Goal: Transaction & Acquisition: Book appointment/travel/reservation

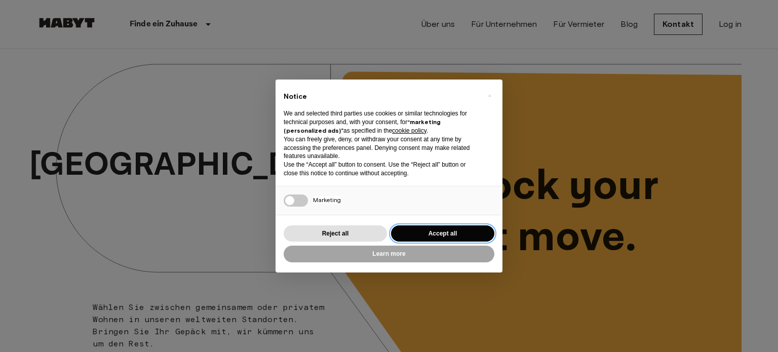
click at [427, 230] on button "Accept all" at bounding box center [442, 233] width 103 height 17
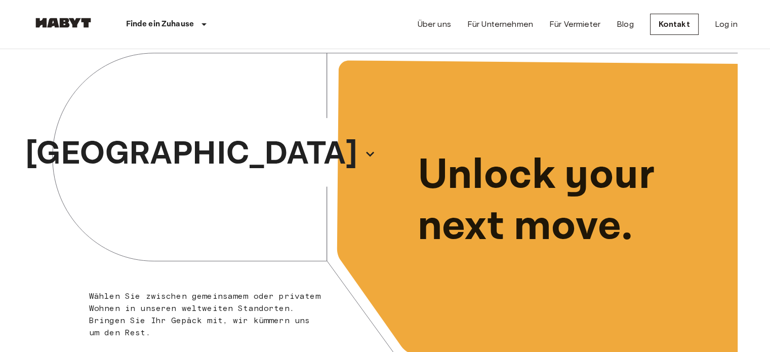
scroll to position [12, 0]
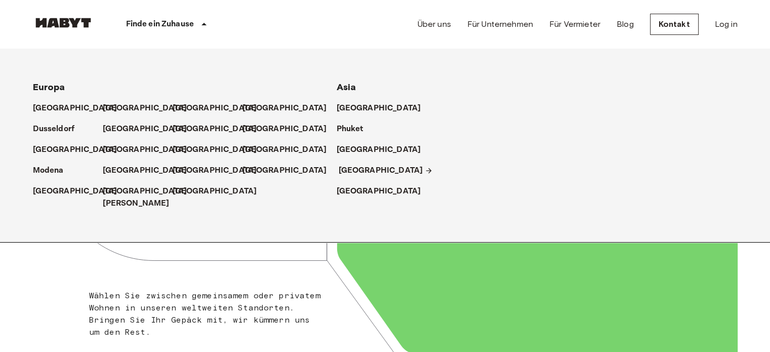
click at [351, 166] on p "[GEOGRAPHIC_DATA]" at bounding box center [381, 171] width 85 height 12
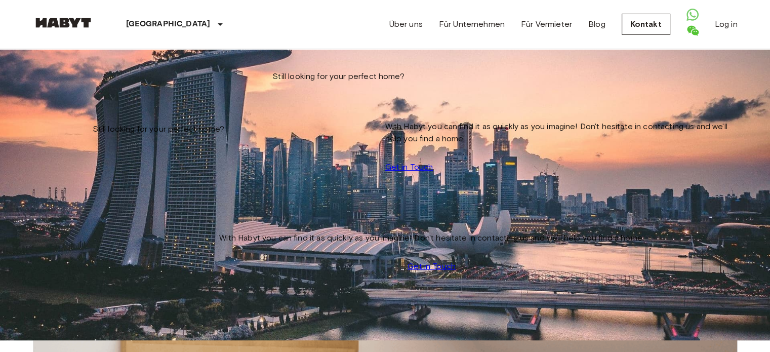
click at [119, 67] on icon "tune" at bounding box center [114, 62] width 7 height 9
